Goal: Navigation & Orientation: Find specific page/section

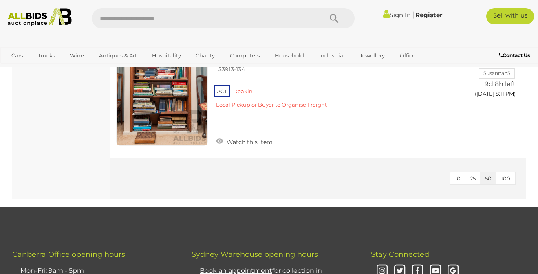
scroll to position [2458, 0]
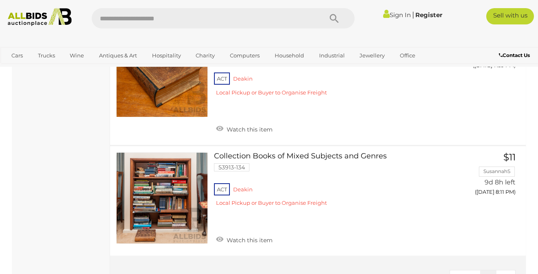
click at [472, 273] on span "25" at bounding box center [473, 276] width 6 height 7
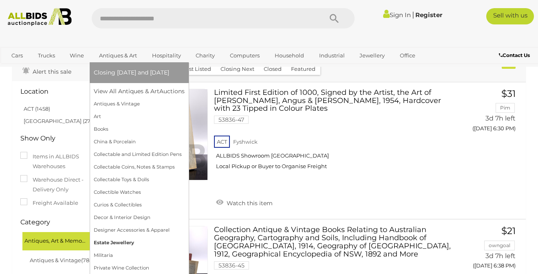
click at [123, 240] on link "Estate Jewellery" at bounding box center [139, 243] width 91 height 13
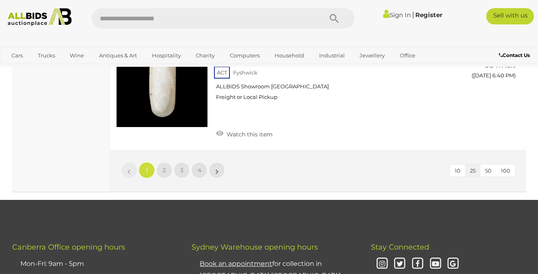
scroll to position [3219, 0]
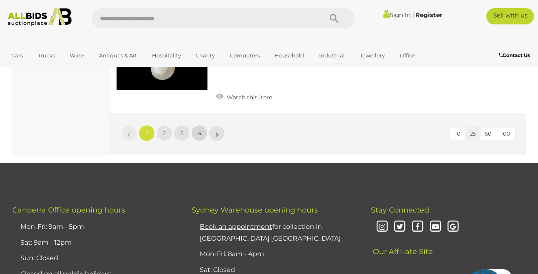
click at [200, 130] on span "4" at bounding box center [200, 133] width 4 height 7
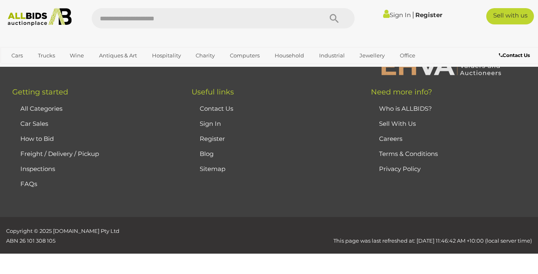
scroll to position [53, 0]
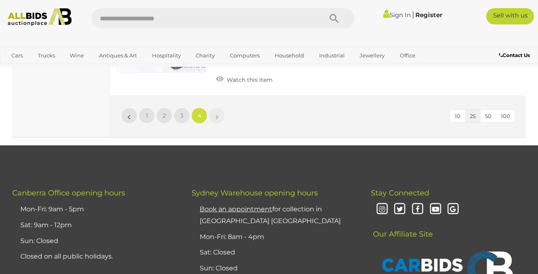
scroll to position [2188, 0]
